Goal: Use online tool/utility: Use online tool/utility

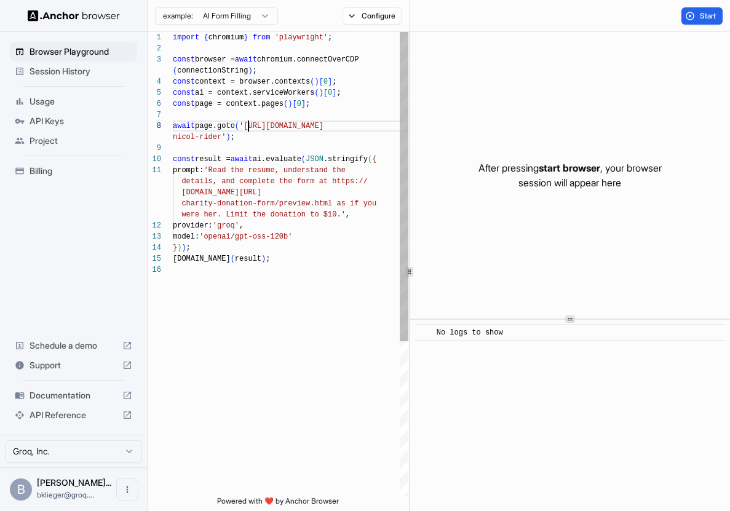
scroll to position [89, 0]
drag, startPoint x: 250, startPoint y: 127, endPoint x: 221, endPoint y: 135, distance: 30.0
click at [220, 136] on div "import { chromium } from 'playwright' ; const browser = await chromium.connectO…" at bounding box center [290, 380] width 235 height 696
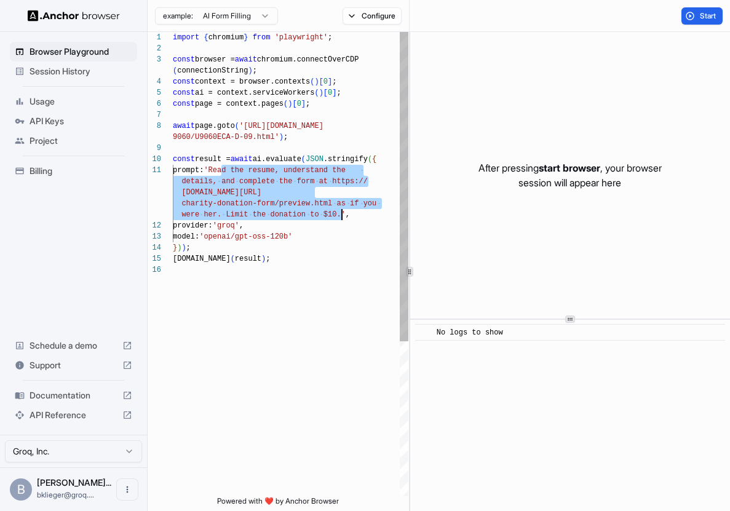
drag, startPoint x: 222, startPoint y: 172, endPoint x: 341, endPoint y: 211, distance: 125.0
click at [341, 211] on div "import { chromium } from 'playwright' ; const browser = await chromium.connectO…" at bounding box center [290, 380] width 235 height 696
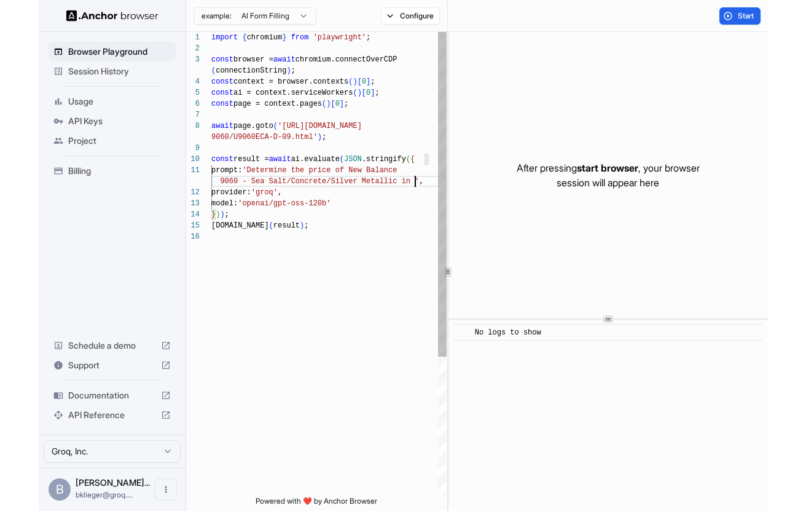
scroll to position [44, 0]
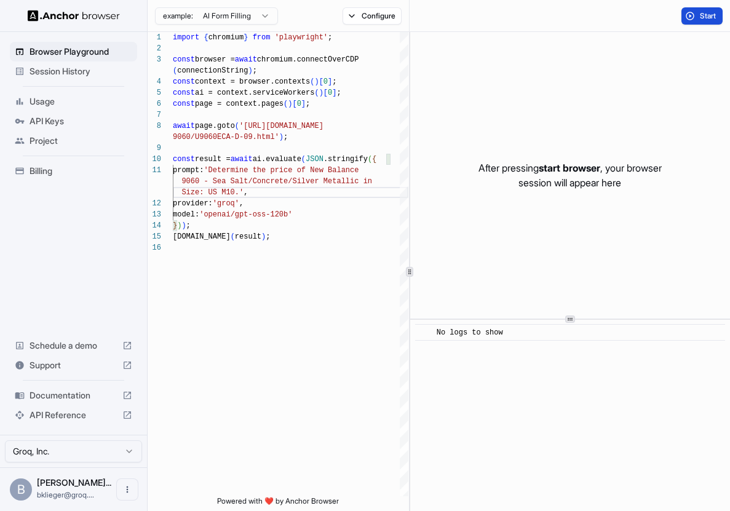
type textarea "**********"
click at [701, 8] on button "Start" at bounding box center [701, 15] width 41 height 17
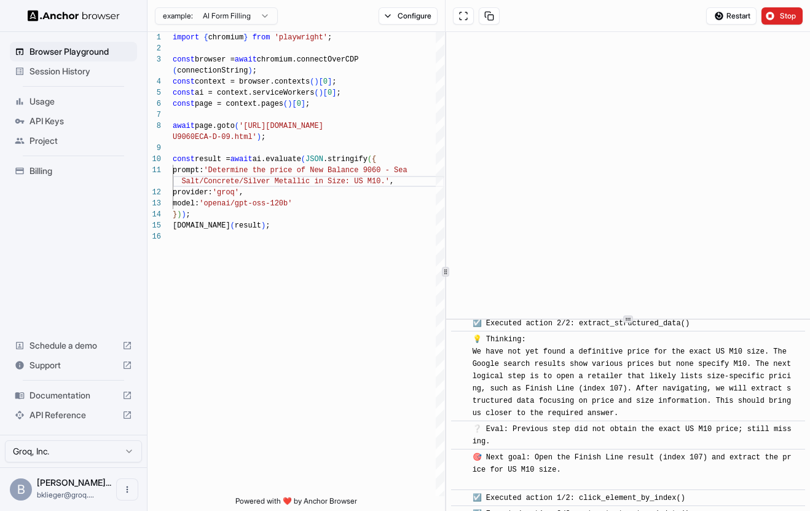
scroll to position [1023, 0]
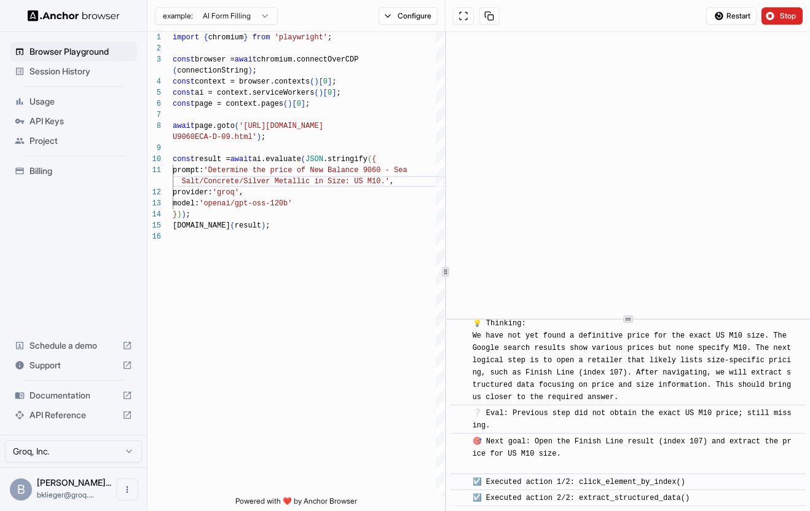
click at [80, 393] on span "Documentation" at bounding box center [74, 395] width 88 height 12
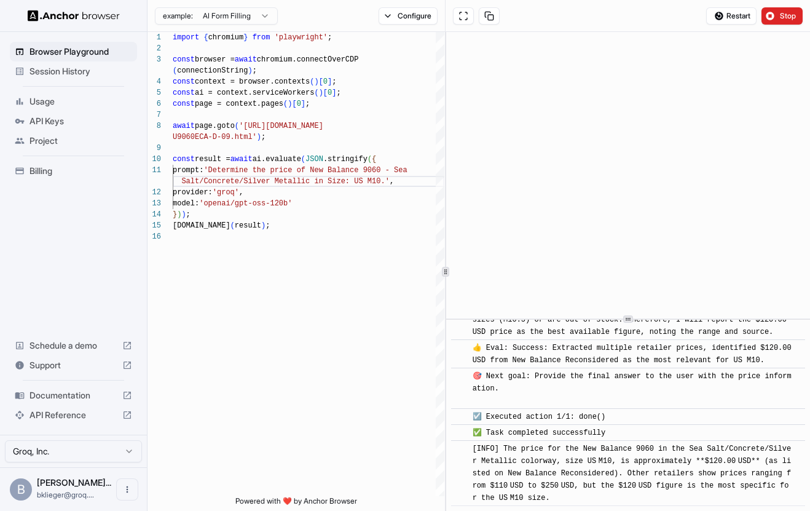
scroll to position [1522, 0]
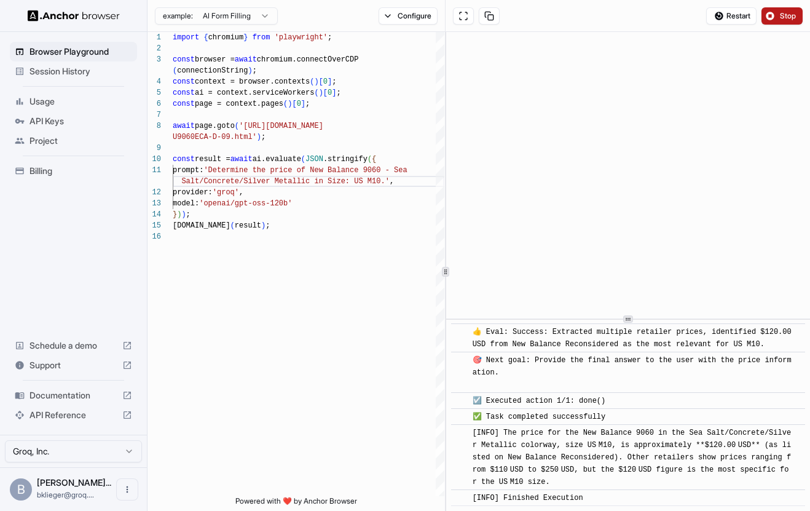
click at [729, 13] on button "Stop" at bounding box center [782, 15] width 41 height 17
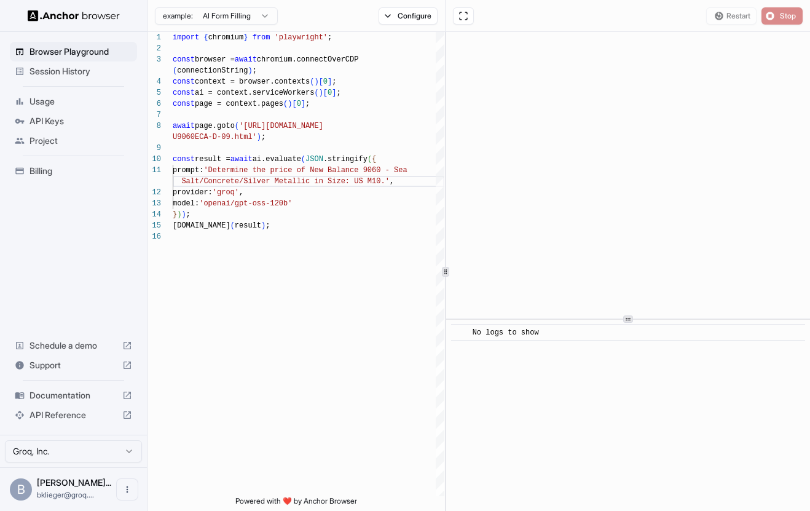
scroll to position [0, 0]
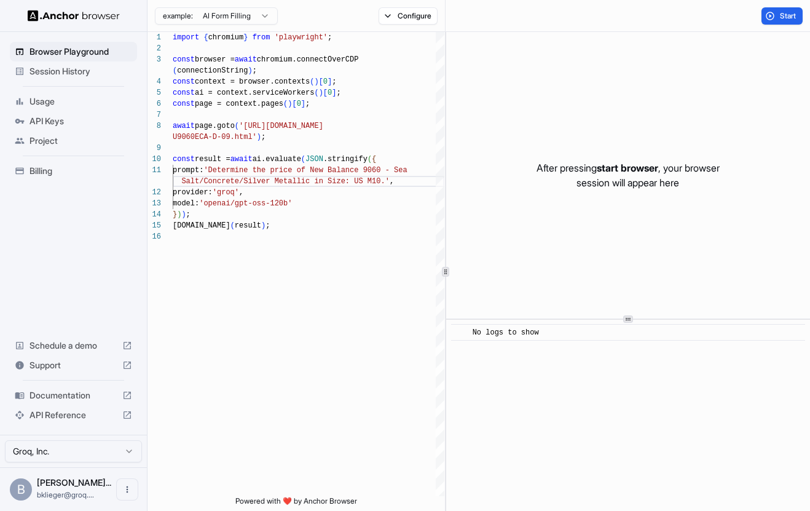
click at [69, 63] on div "Session History" at bounding box center [73, 71] width 127 height 20
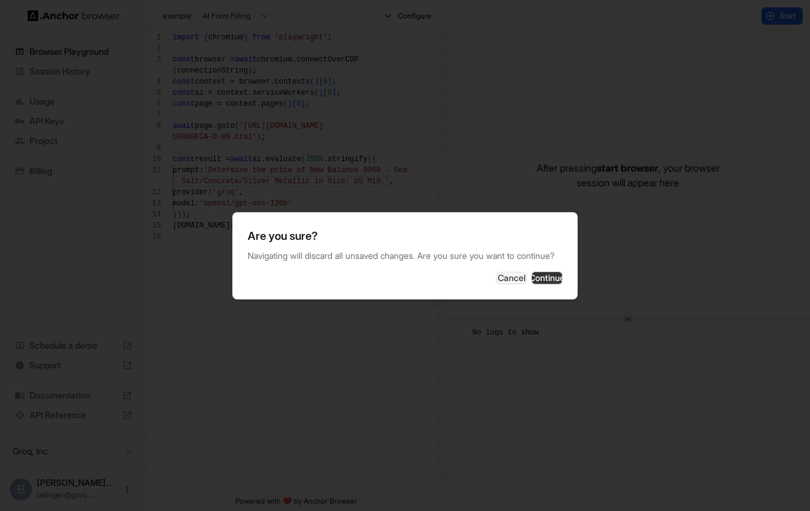
click at [532, 283] on button "Continue" at bounding box center [547, 278] width 31 height 12
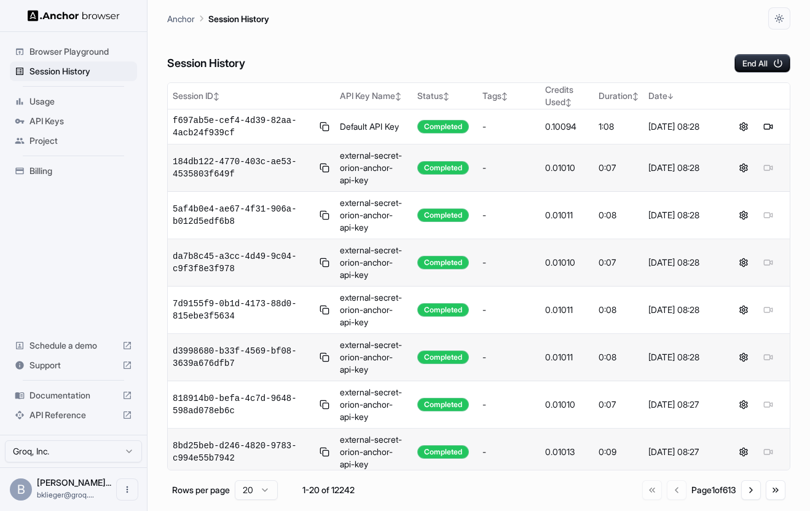
click at [106, 51] on span "Browser Playground" at bounding box center [81, 51] width 103 height 12
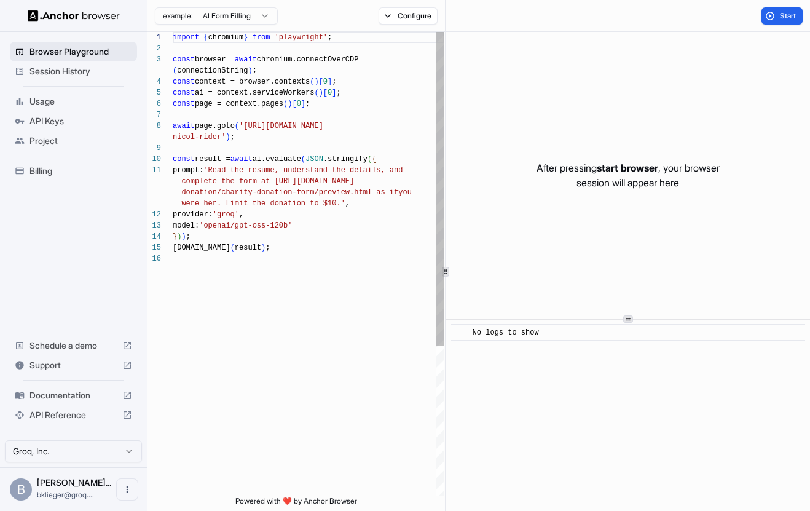
scroll to position [89, 0]
click at [281, 157] on div "import { chromium } from 'playwright' ; const browser = await chromium.connectO…" at bounding box center [309, 374] width 272 height 685
click at [277, 142] on div "import { chromium } from 'playwright' ; const browser = await chromium.connectO…" at bounding box center [309, 374] width 272 height 685
click at [334, 187] on div "import { chromium } from 'playwright' ; const browser = await chromium.connectO…" at bounding box center [309, 374] width 272 height 685
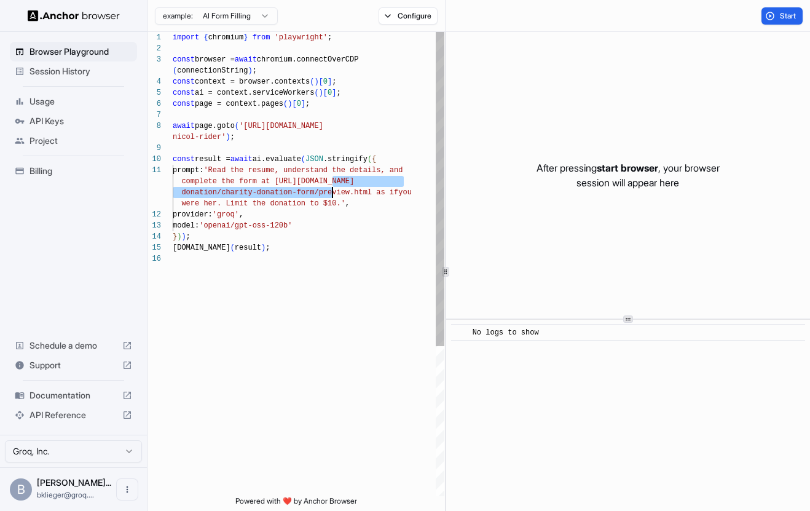
click at [336, 197] on div "import { chromium } from 'playwright' ; const browser = await chromium.connectO…" at bounding box center [309, 374] width 272 height 685
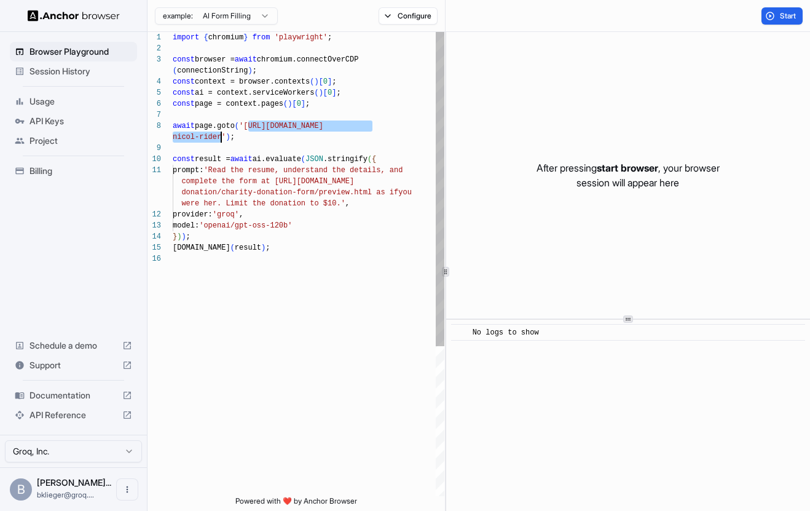
drag, startPoint x: 250, startPoint y: 126, endPoint x: 221, endPoint y: 136, distance: 30.5
click at [221, 136] on div "import { chromium } from 'playwright' ; const browser = await chromium.connectO…" at bounding box center [309, 374] width 272 height 685
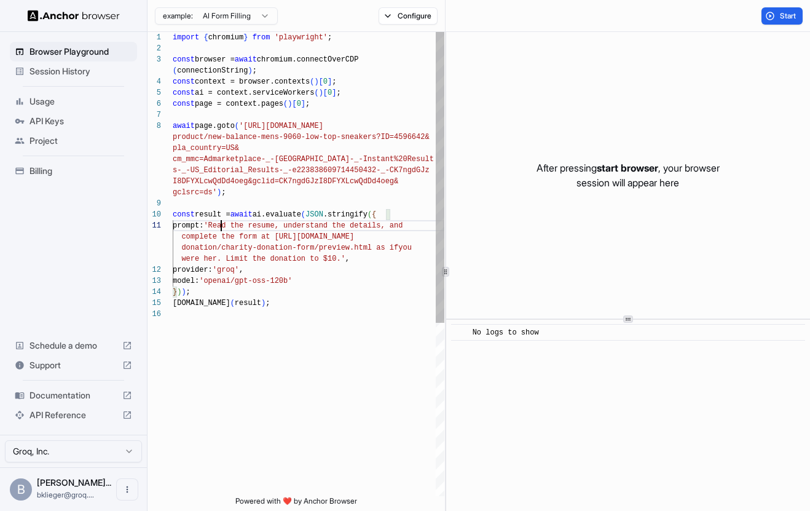
scroll to position [77, 0]
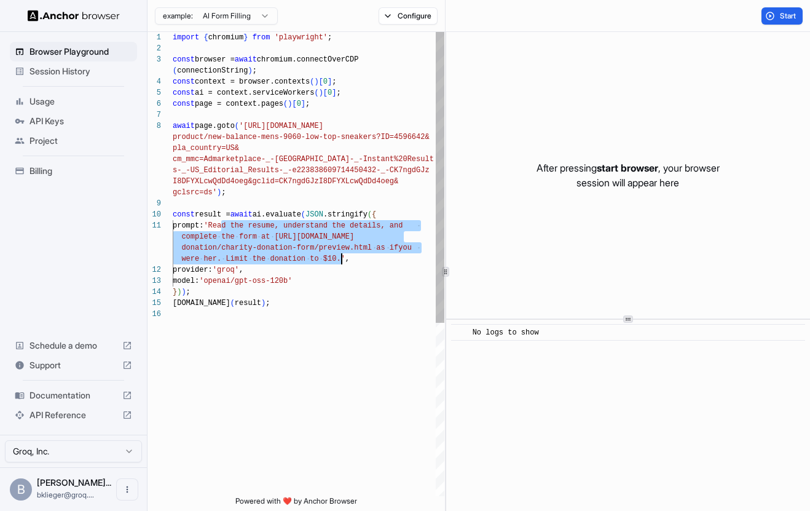
drag, startPoint x: 222, startPoint y: 226, endPoint x: 341, endPoint y: 259, distance: 123.3
click at [341, 259] on div "import { chromium } from 'playwright' ; const browser = await chromium.connectO…" at bounding box center [309, 402] width 272 height 741
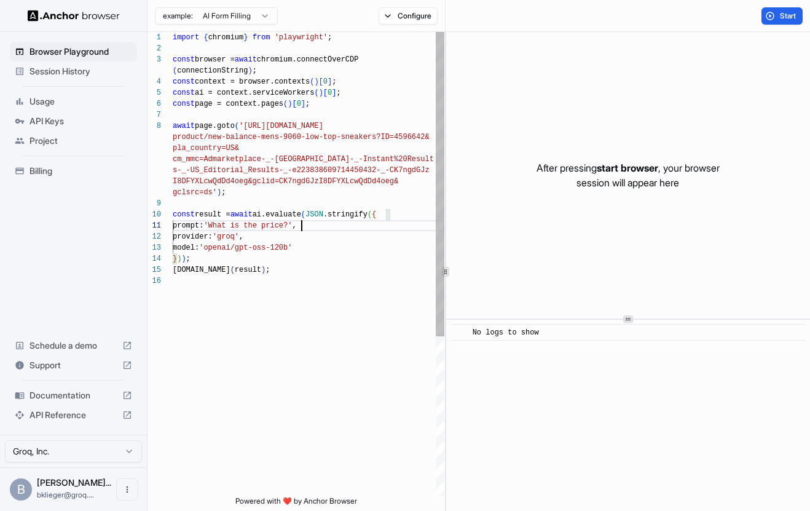
scroll to position [0, 0]
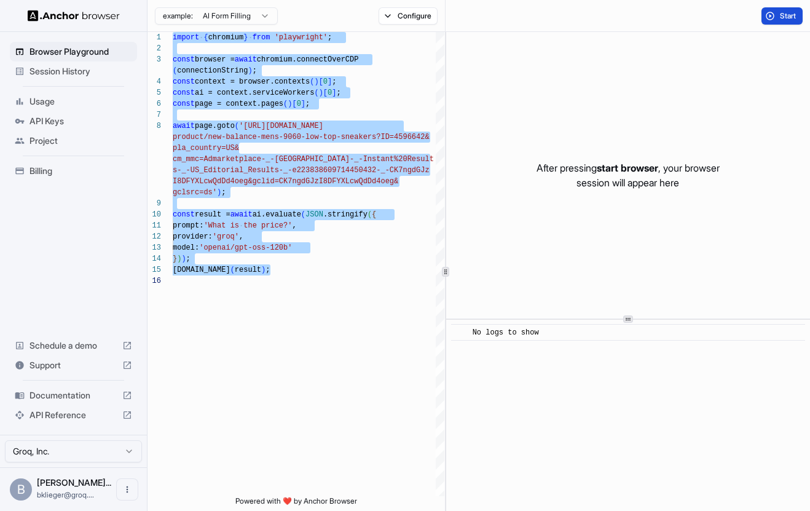
click at [729, 10] on button "Start" at bounding box center [782, 15] width 41 height 17
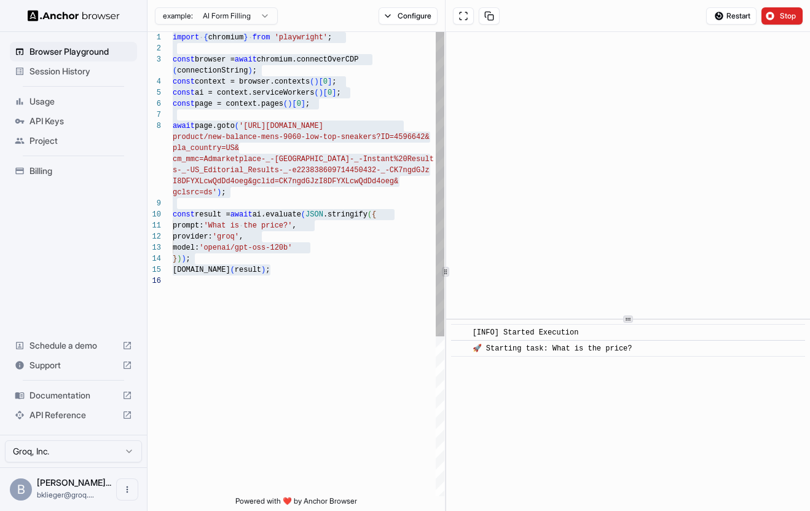
type textarea "**********"
click at [307, 199] on div "import { chromium } from 'playwright' ; const browser = await chromium.connectO…" at bounding box center [309, 385] width 272 height 707
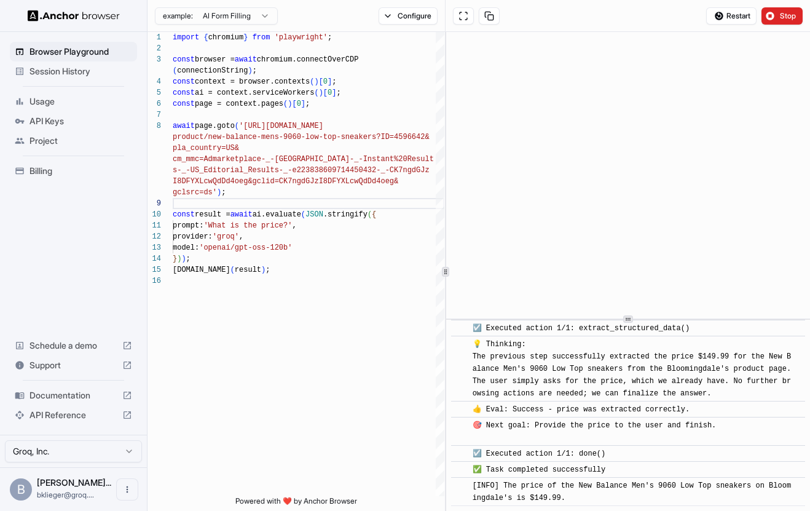
scroll to position [186, 0]
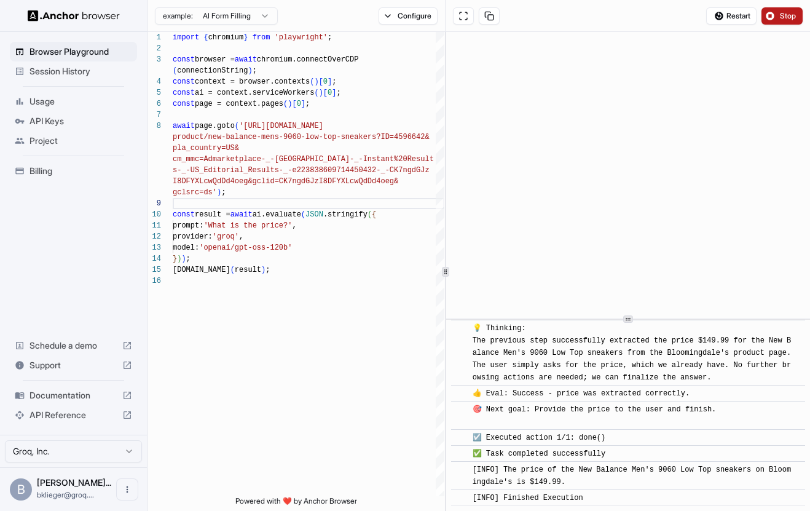
click at [729, 14] on span "Stop" at bounding box center [788, 16] width 17 height 10
